Goal: Navigation & Orientation: Find specific page/section

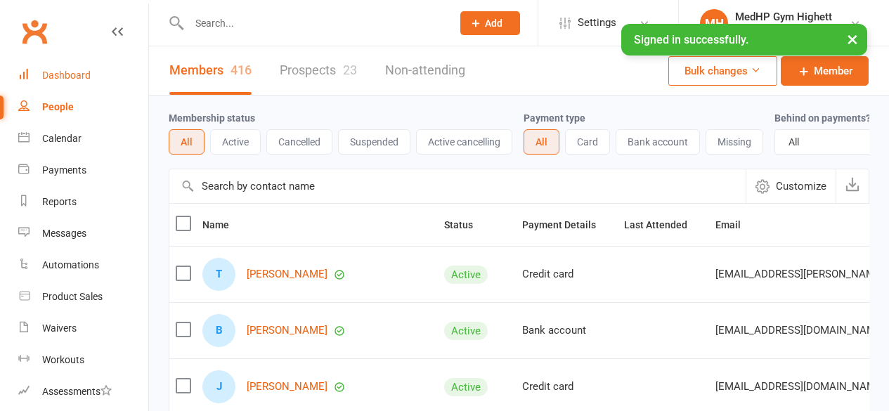
drag, startPoint x: 0, startPoint y: 0, endPoint x: 80, endPoint y: 76, distance: 110.3
click at [80, 76] on div "Dashboard" at bounding box center [66, 75] width 48 height 11
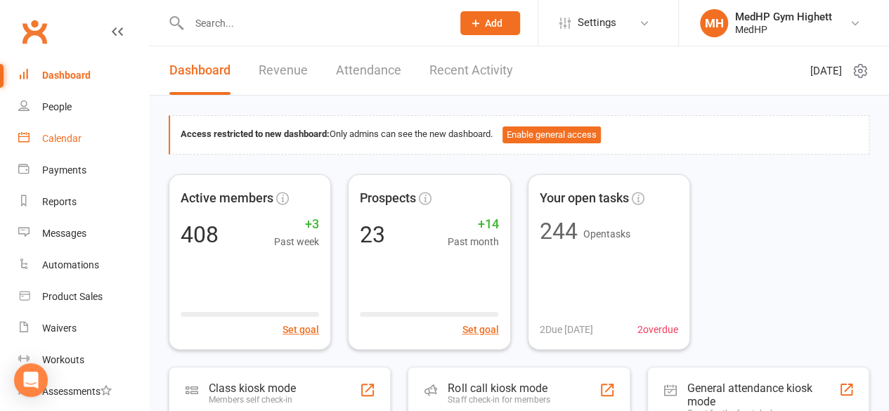
click at [79, 146] on link "Calendar" at bounding box center [83, 139] width 130 height 32
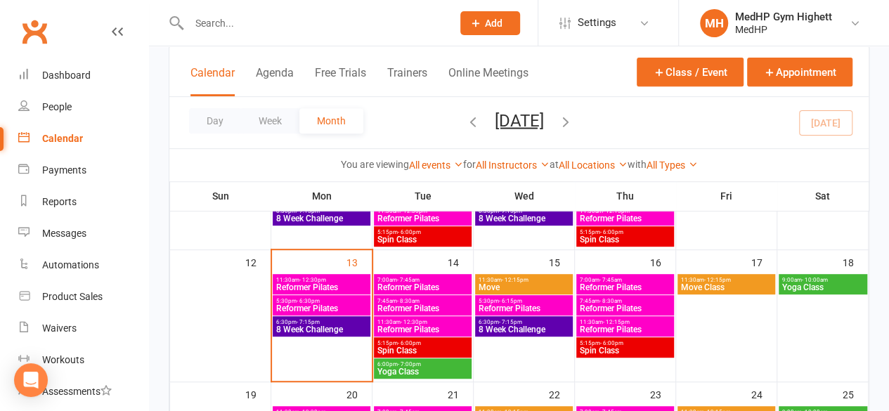
scroll to position [296, 0]
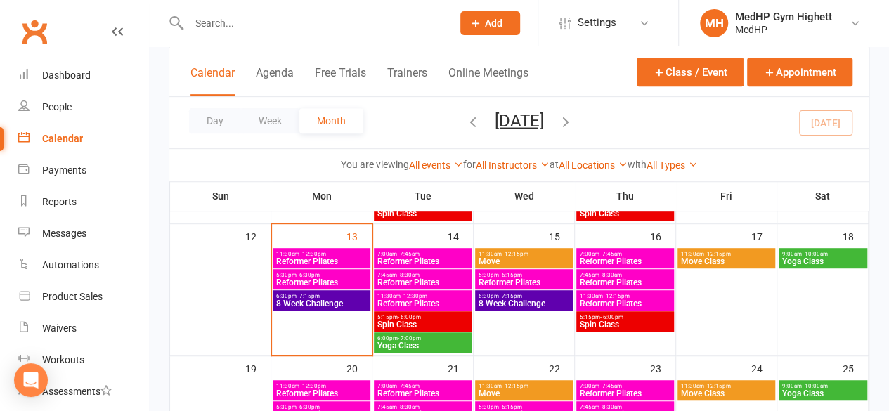
click at [303, 251] on span "- 12:30pm" at bounding box center [312, 254] width 27 height 6
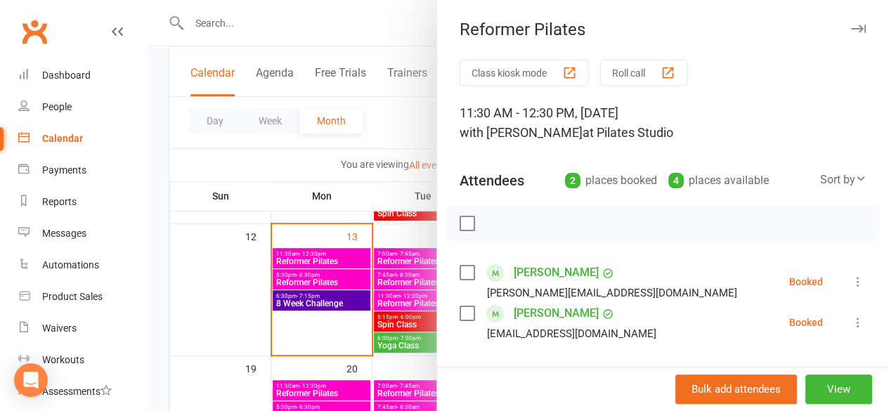
scroll to position [71, 0]
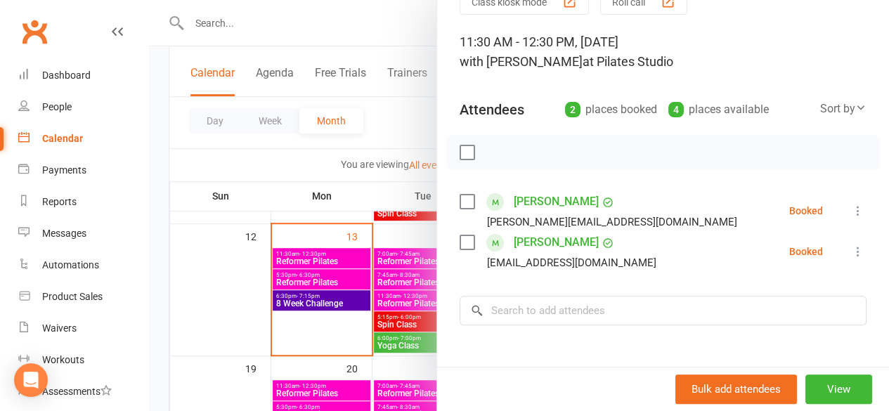
click at [304, 262] on div at bounding box center [519, 205] width 740 height 411
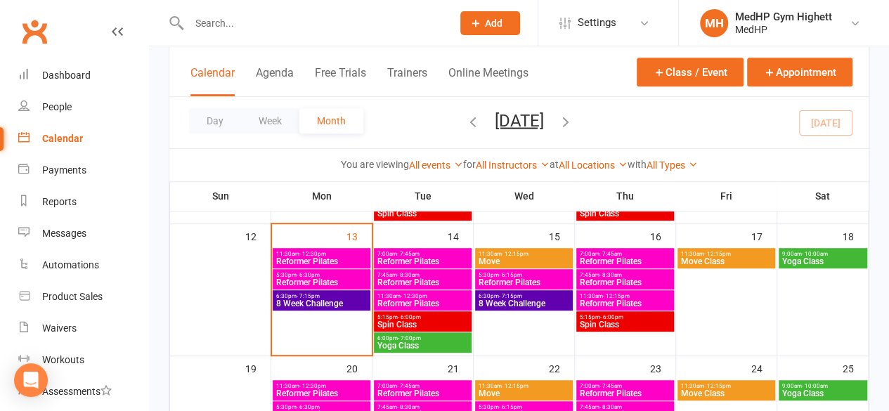
click at [309, 270] on div "5:30pm - 6:30pm Reformer Pilates" at bounding box center [322, 279] width 98 height 20
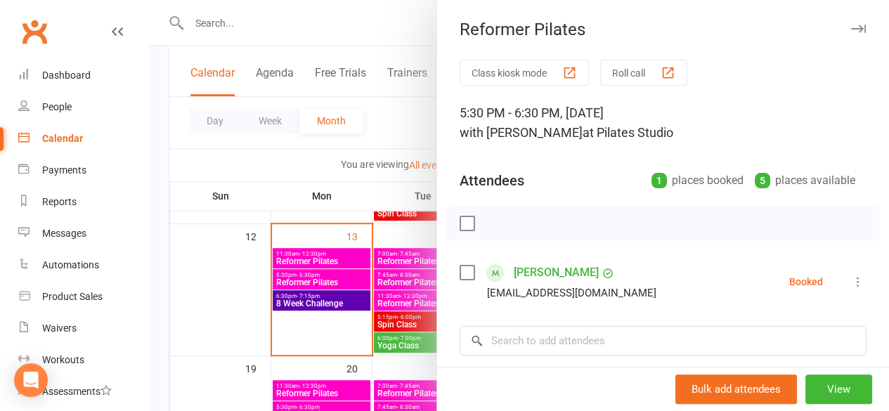
scroll to position [138, 0]
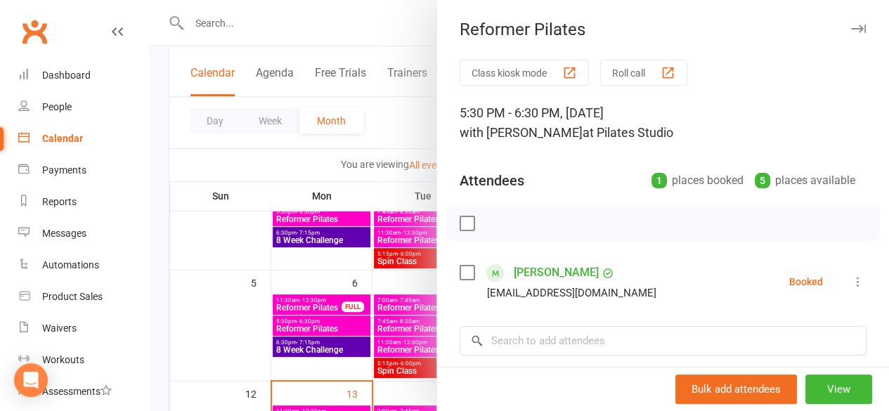
click at [851, 32] on icon "button" at bounding box center [858, 29] width 15 height 8
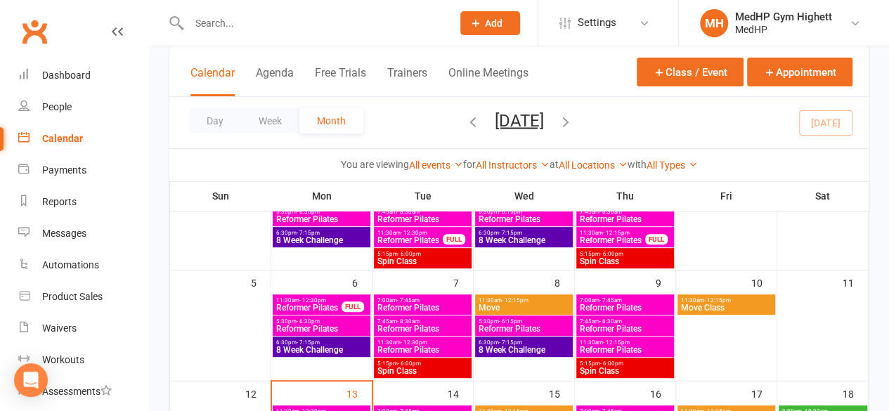
click at [331, 301] on span "11:30am - 12:30pm" at bounding box center [308, 300] width 67 height 6
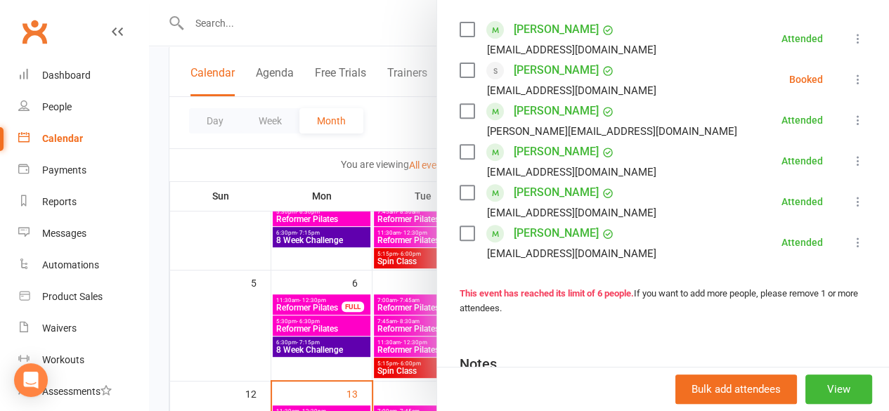
scroll to position [249, 0]
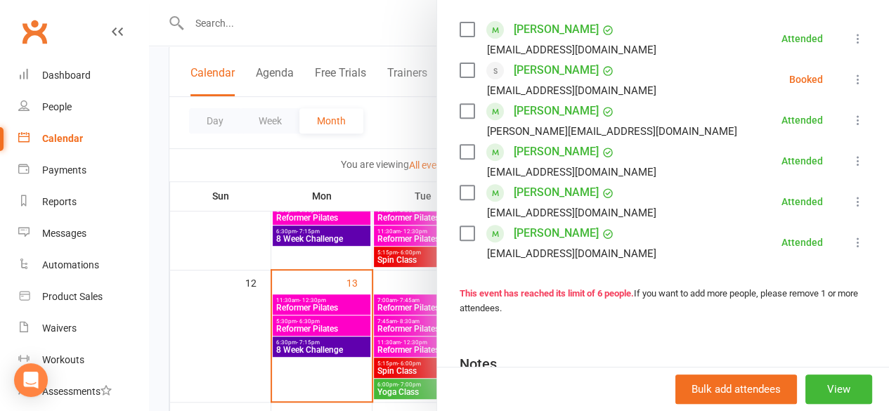
click at [365, 314] on div at bounding box center [519, 205] width 740 height 411
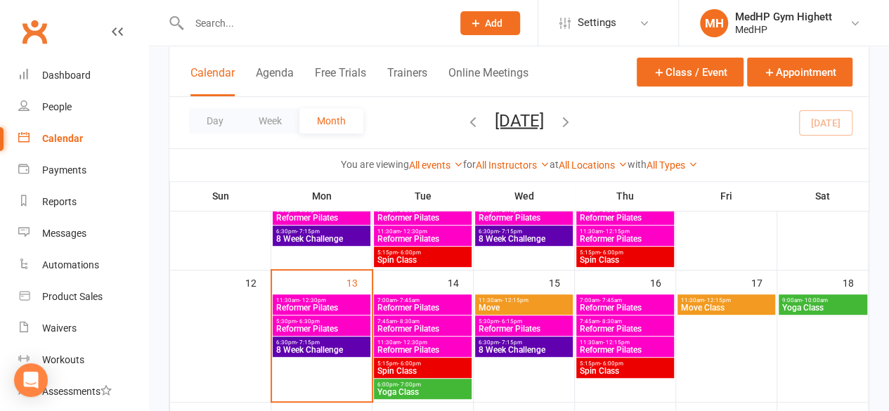
click at [322, 304] on span "Reformer Pilates" at bounding box center [321, 308] width 92 height 8
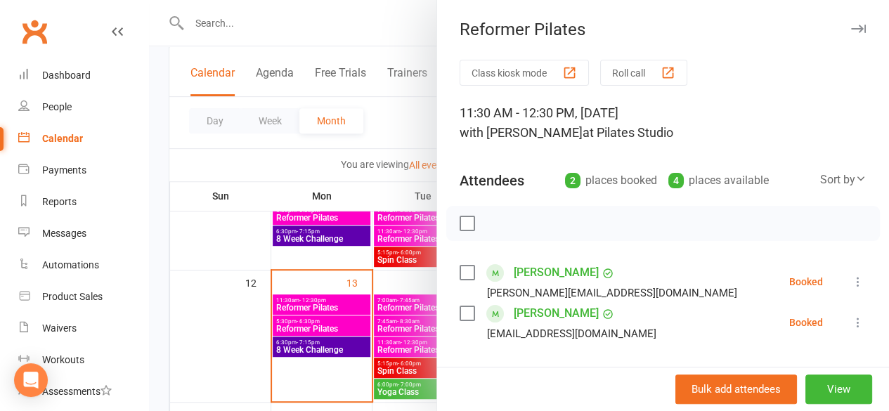
scroll to position [25, 0]
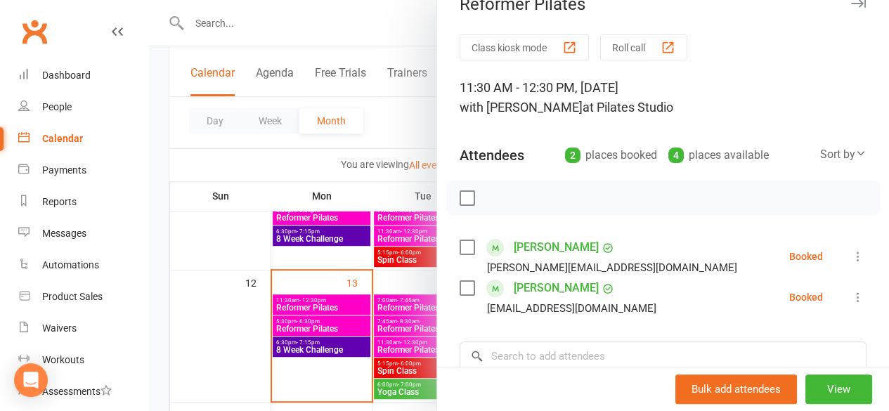
click at [301, 328] on div at bounding box center [519, 205] width 740 height 411
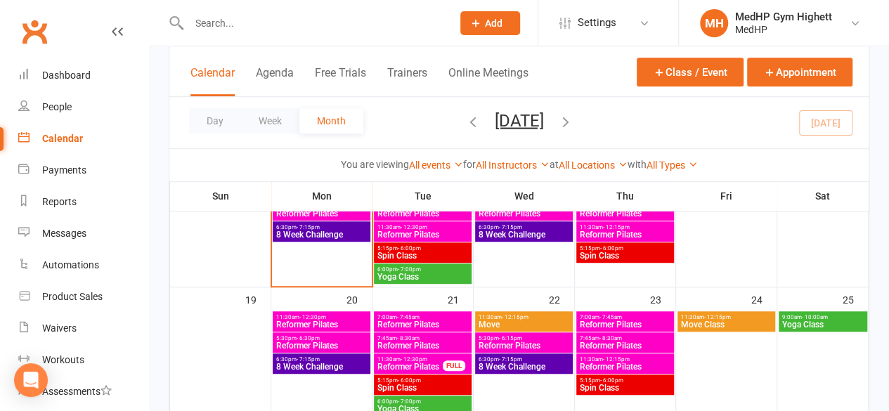
scroll to position [294, 0]
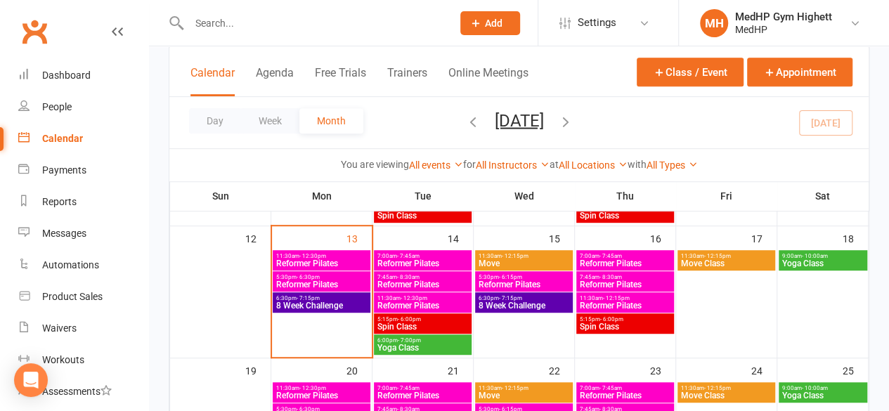
click at [415, 280] on span "Reformer Pilates" at bounding box center [423, 284] width 92 height 8
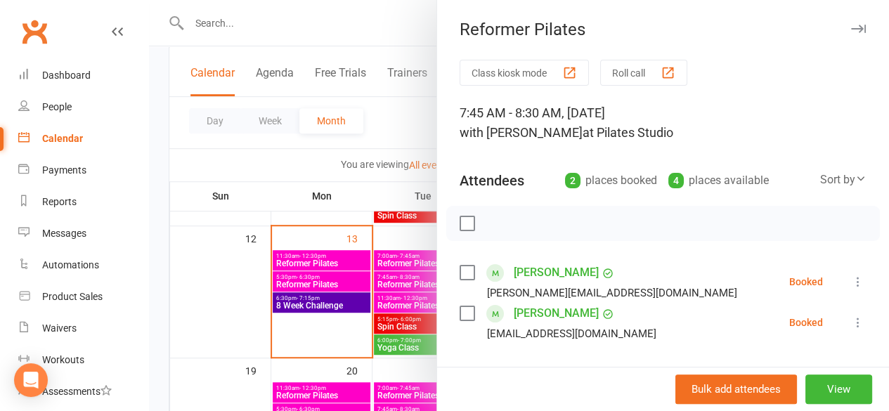
click at [398, 293] on div at bounding box center [519, 205] width 740 height 411
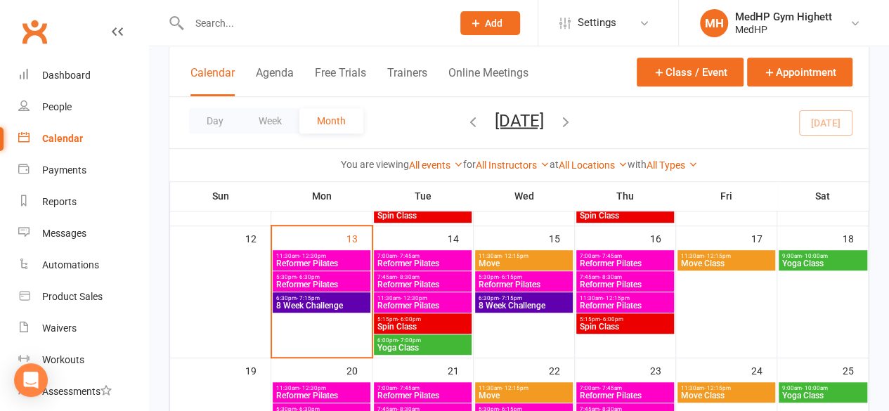
click at [401, 297] on span "- 12:30pm" at bounding box center [413, 298] width 27 height 6
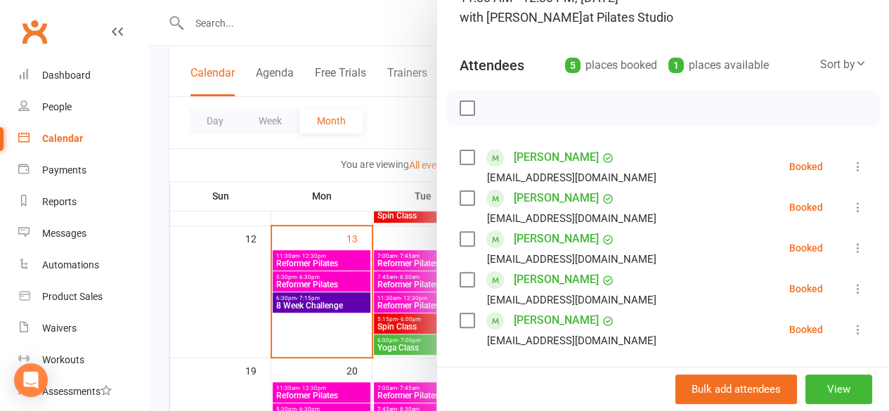
scroll to position [121, 0]
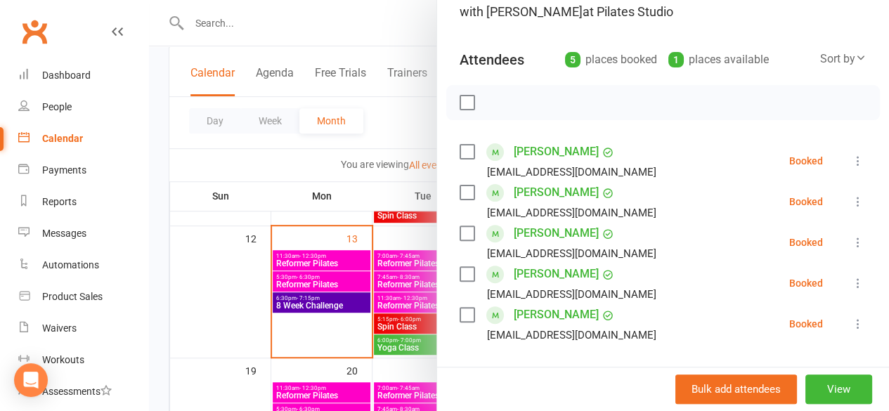
click at [386, 284] on div at bounding box center [519, 205] width 740 height 411
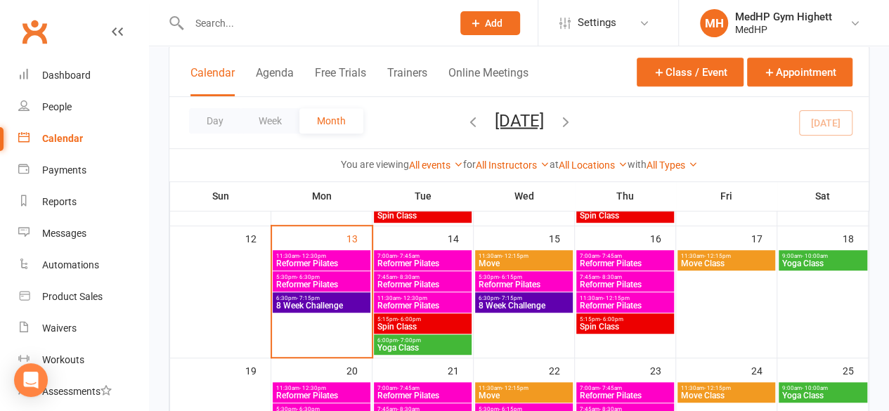
click at [405, 280] on span "Reformer Pilates" at bounding box center [423, 284] width 92 height 8
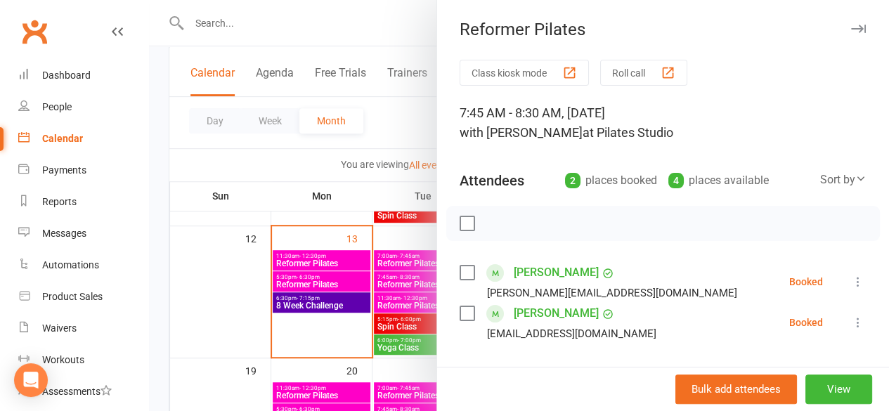
scroll to position [19, 0]
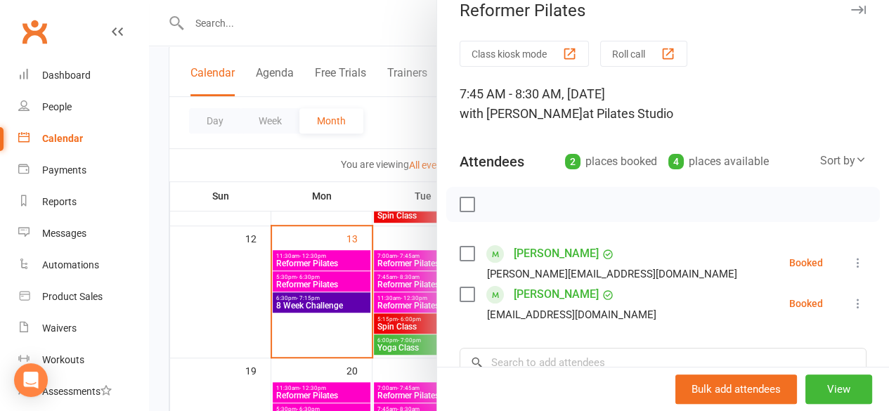
click at [391, 273] on div at bounding box center [519, 205] width 740 height 411
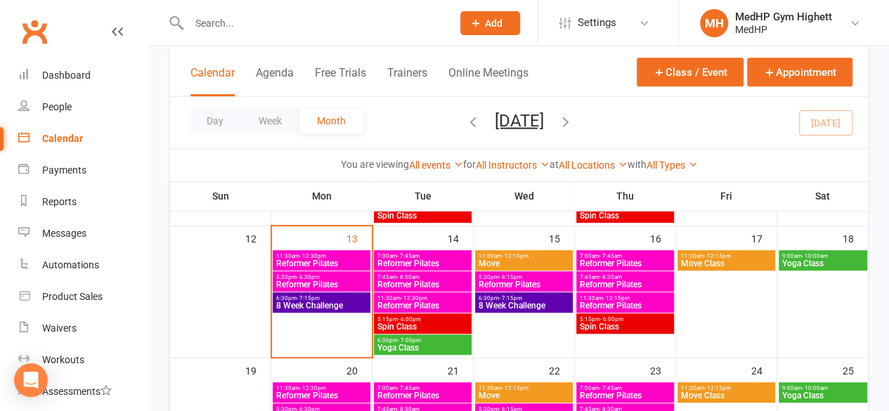
click at [406, 256] on span "- 7:45am" at bounding box center [408, 256] width 22 height 6
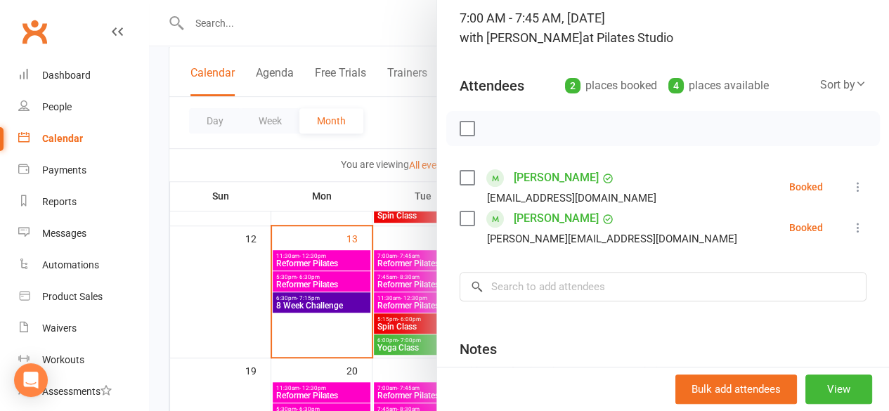
scroll to position [96, 0]
click at [393, 276] on div at bounding box center [519, 205] width 740 height 411
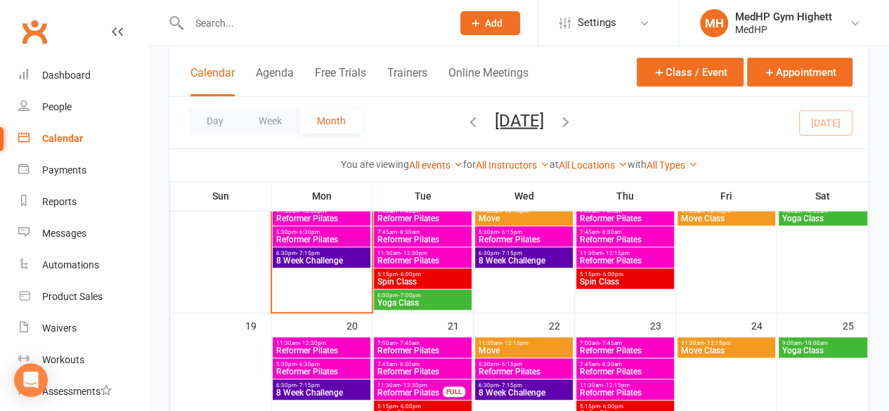
scroll to position [341, 0]
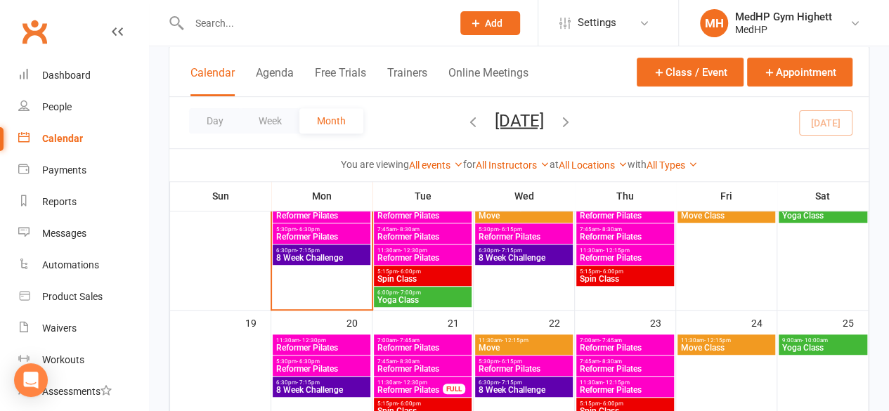
click at [406, 339] on span "- 7:45am" at bounding box center [408, 340] width 22 height 6
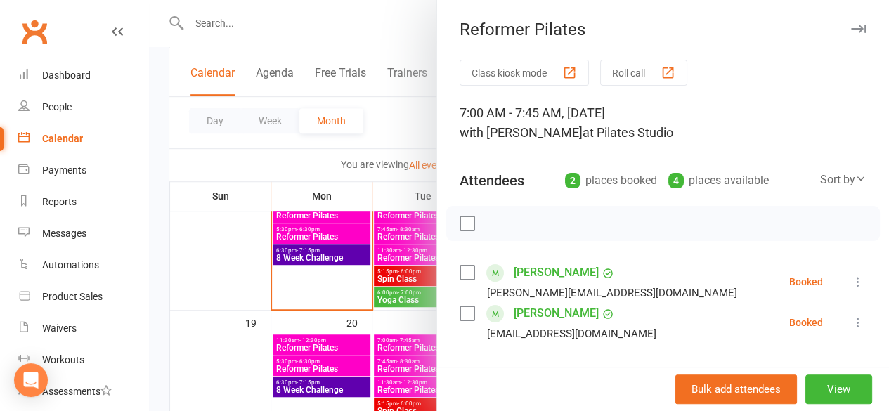
click at [398, 362] on div at bounding box center [519, 205] width 740 height 411
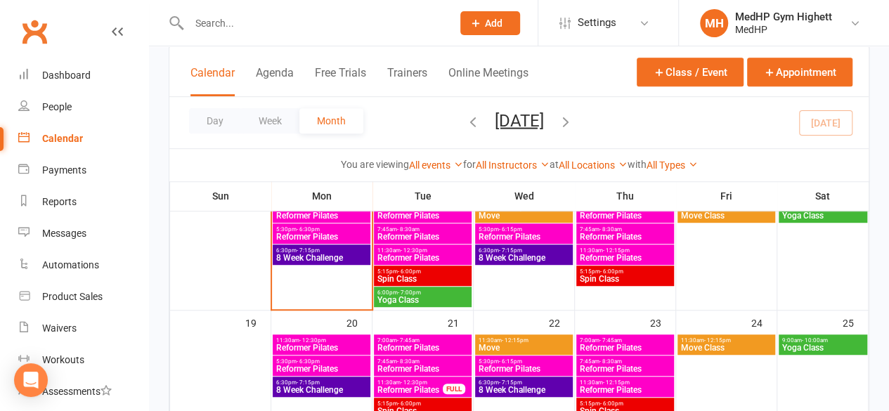
click at [412, 365] on span "Reformer Pilates" at bounding box center [423, 369] width 92 height 8
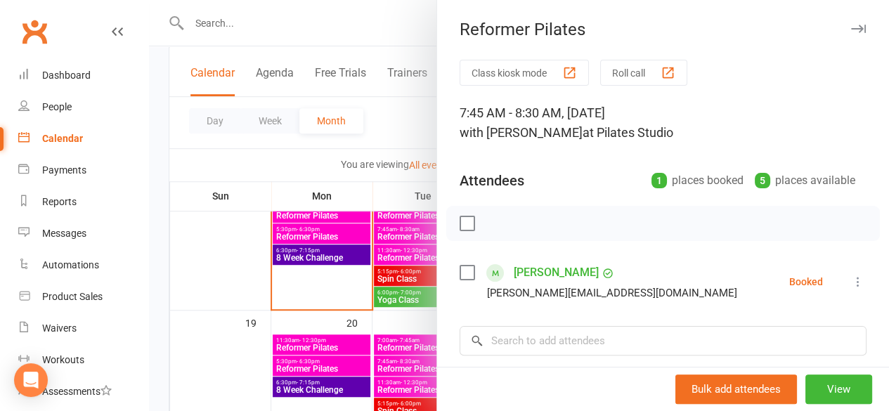
click at [388, 351] on div at bounding box center [519, 205] width 740 height 411
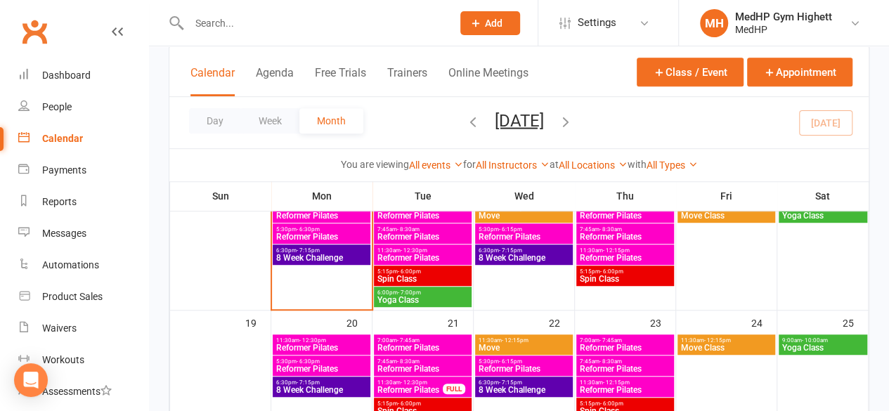
click at [415, 386] on span "Reformer Pilates" at bounding box center [410, 390] width 67 height 8
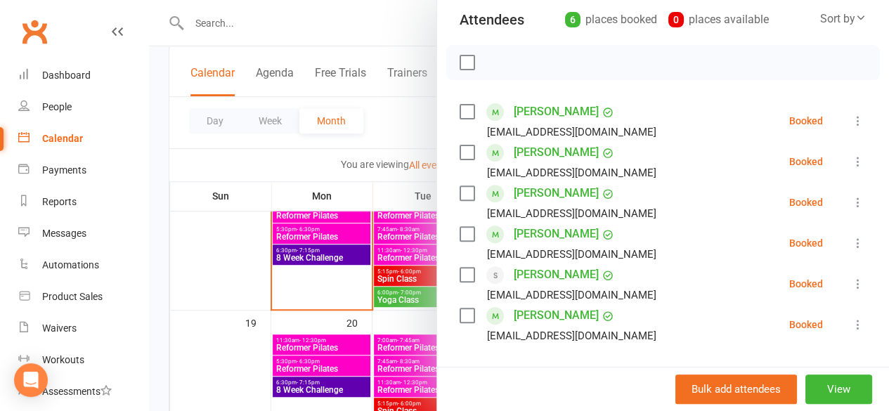
scroll to position [162, 0]
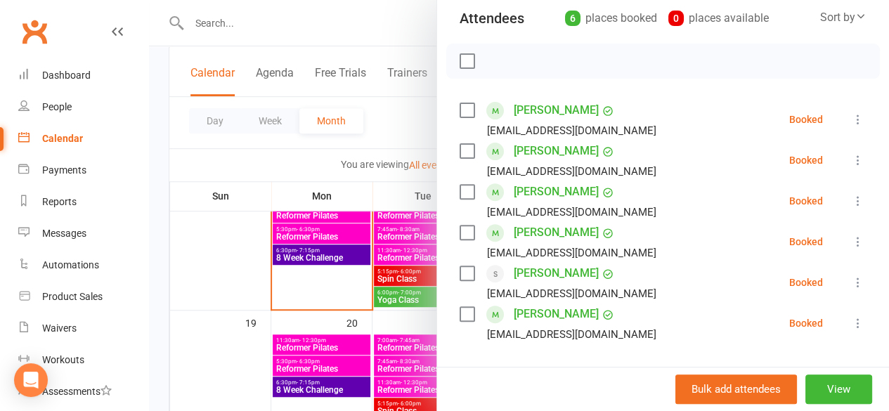
click at [352, 359] on div at bounding box center [519, 205] width 740 height 411
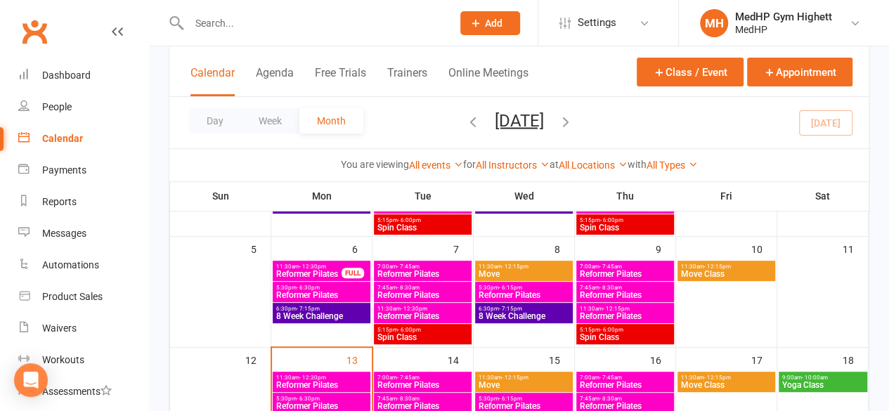
scroll to position [171, 0]
